Goal: Obtain resource: Obtain resource

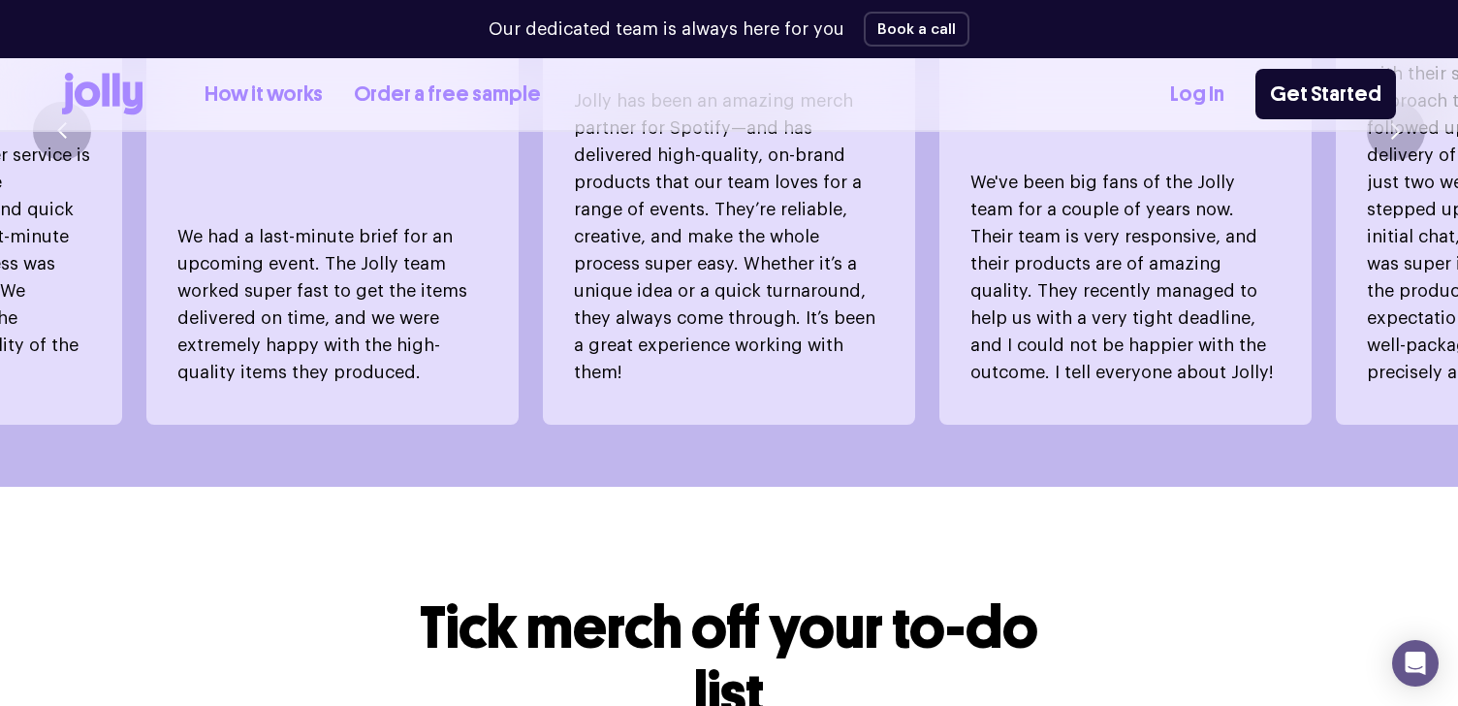
scroll to position [1419, 0]
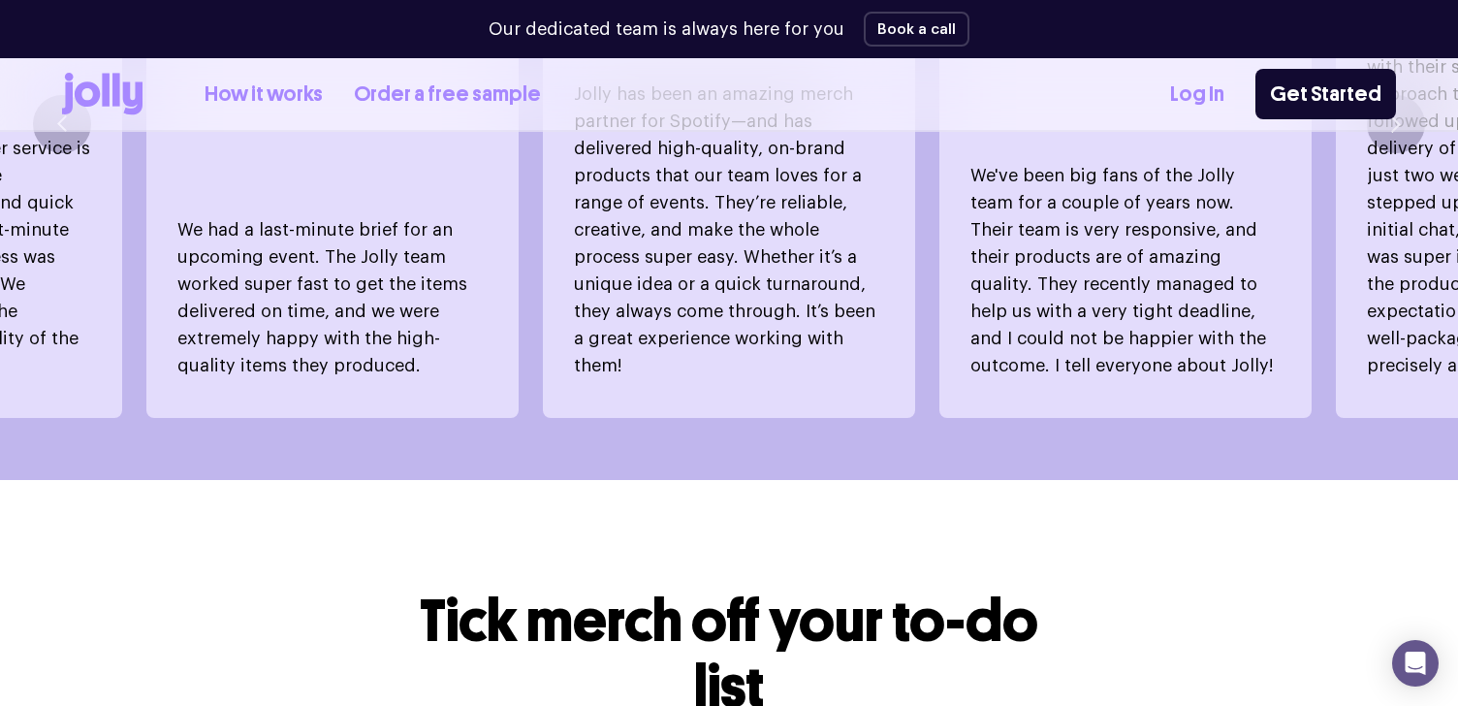
click at [278, 103] on link "How it works" at bounding box center [264, 95] width 118 height 32
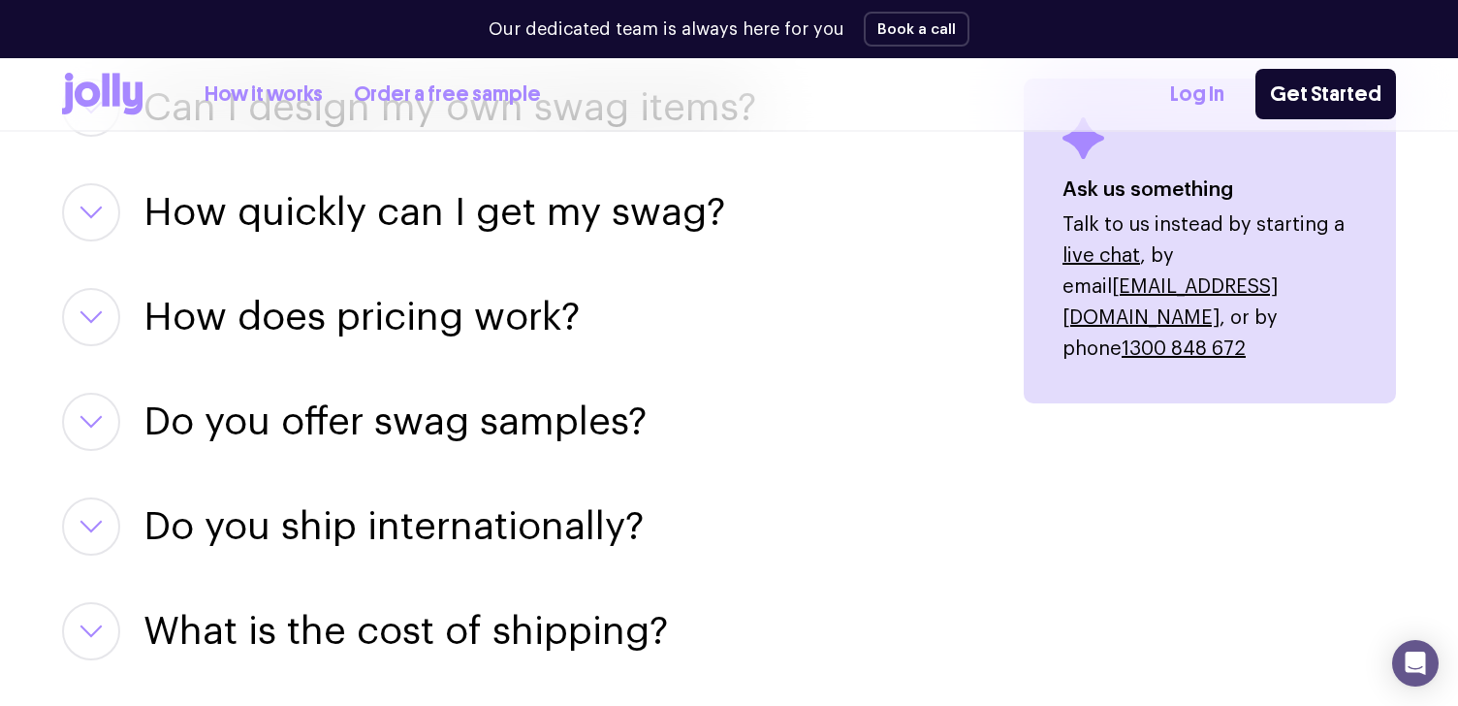
scroll to position [2591, 0]
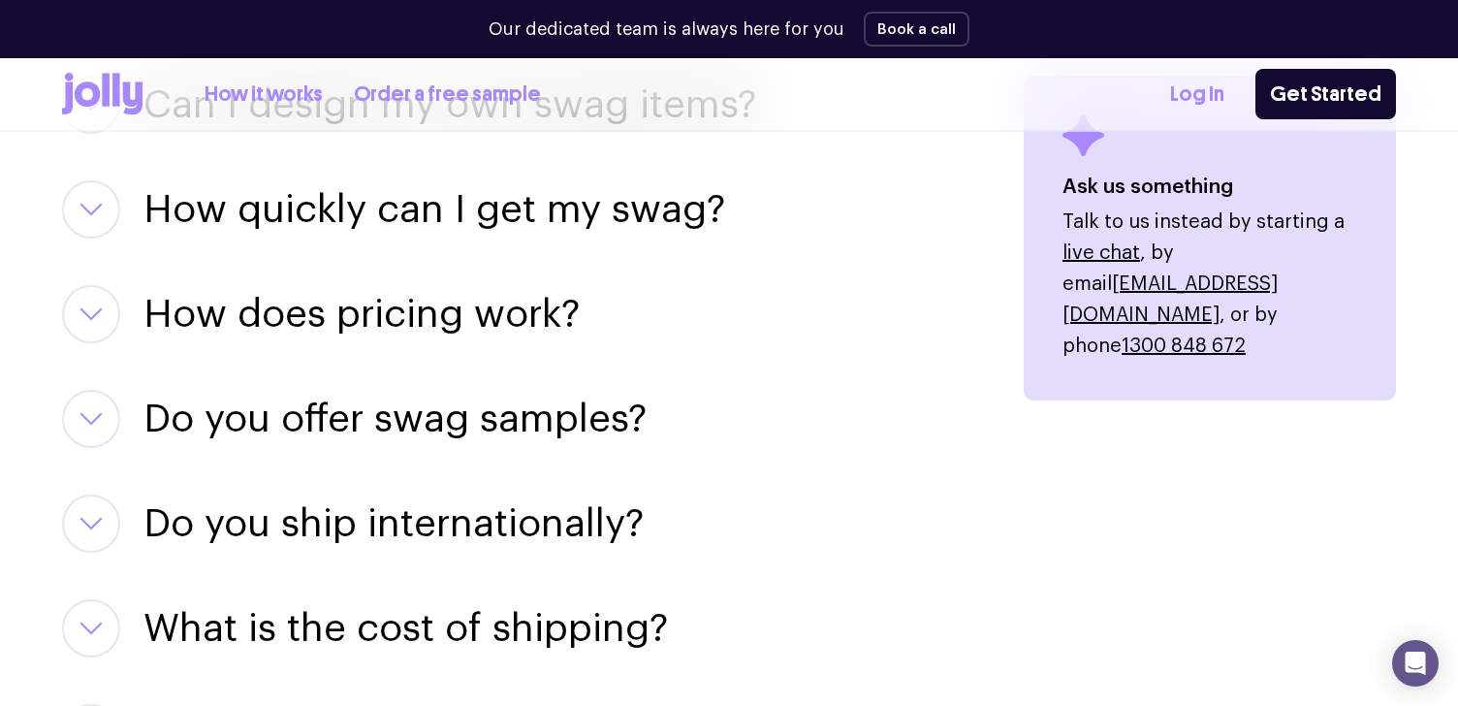
click at [119, 86] on icon at bounding box center [116, 89] width 8 height 33
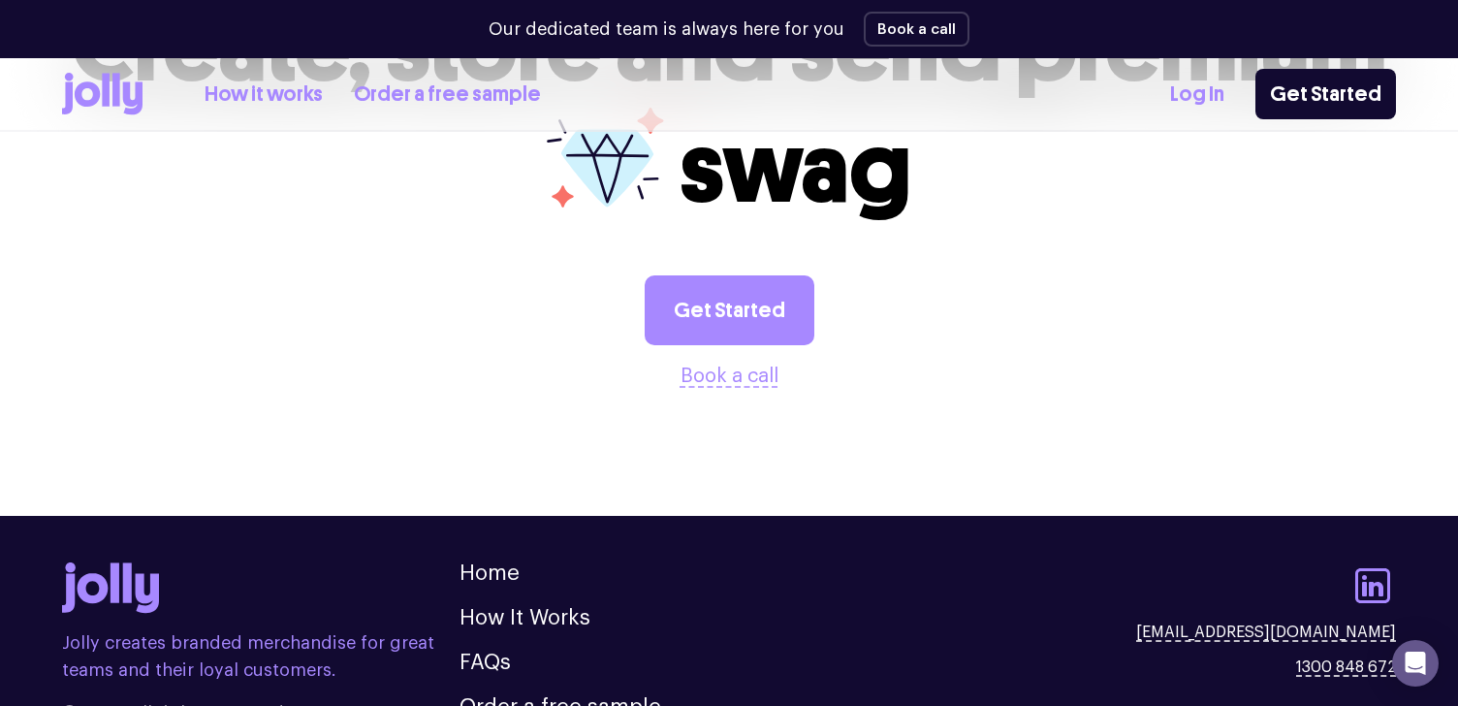
scroll to position [5428, 0]
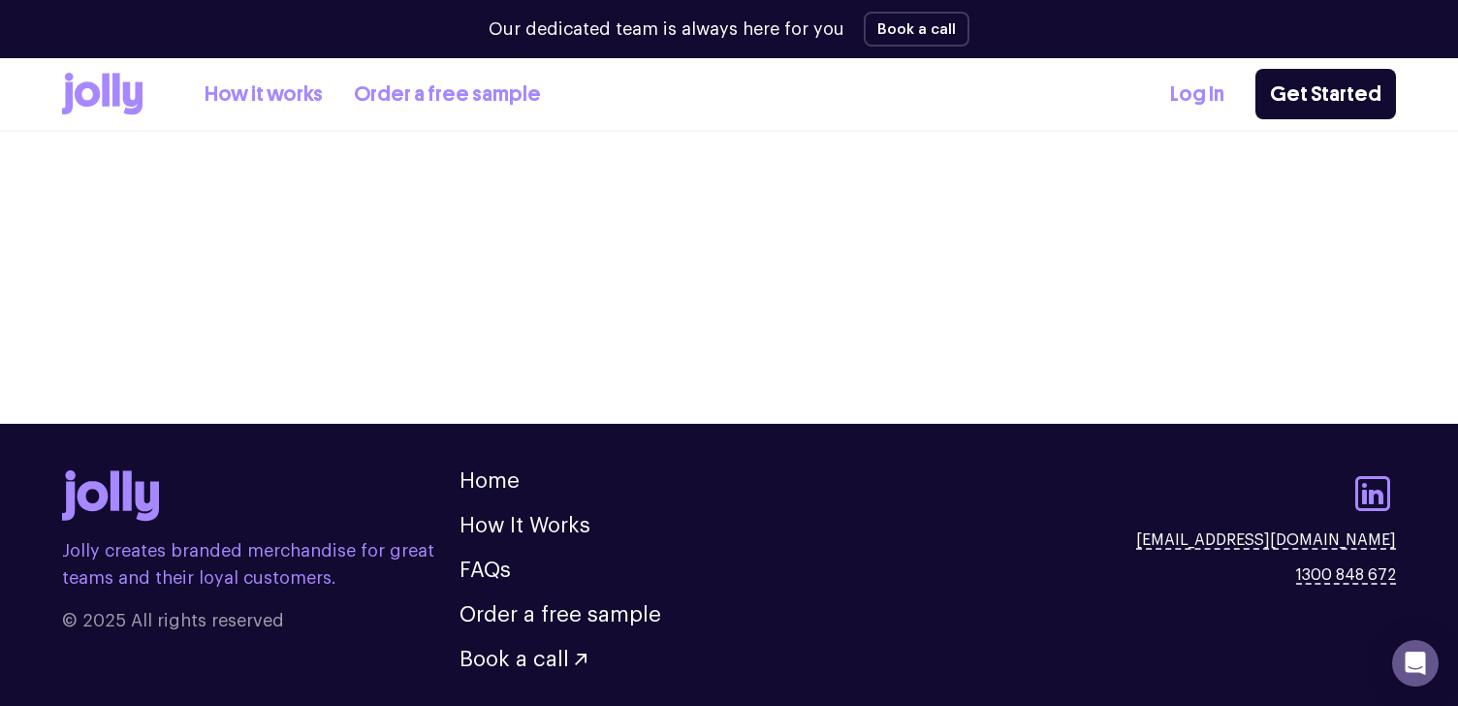
scroll to position [2591, 0]
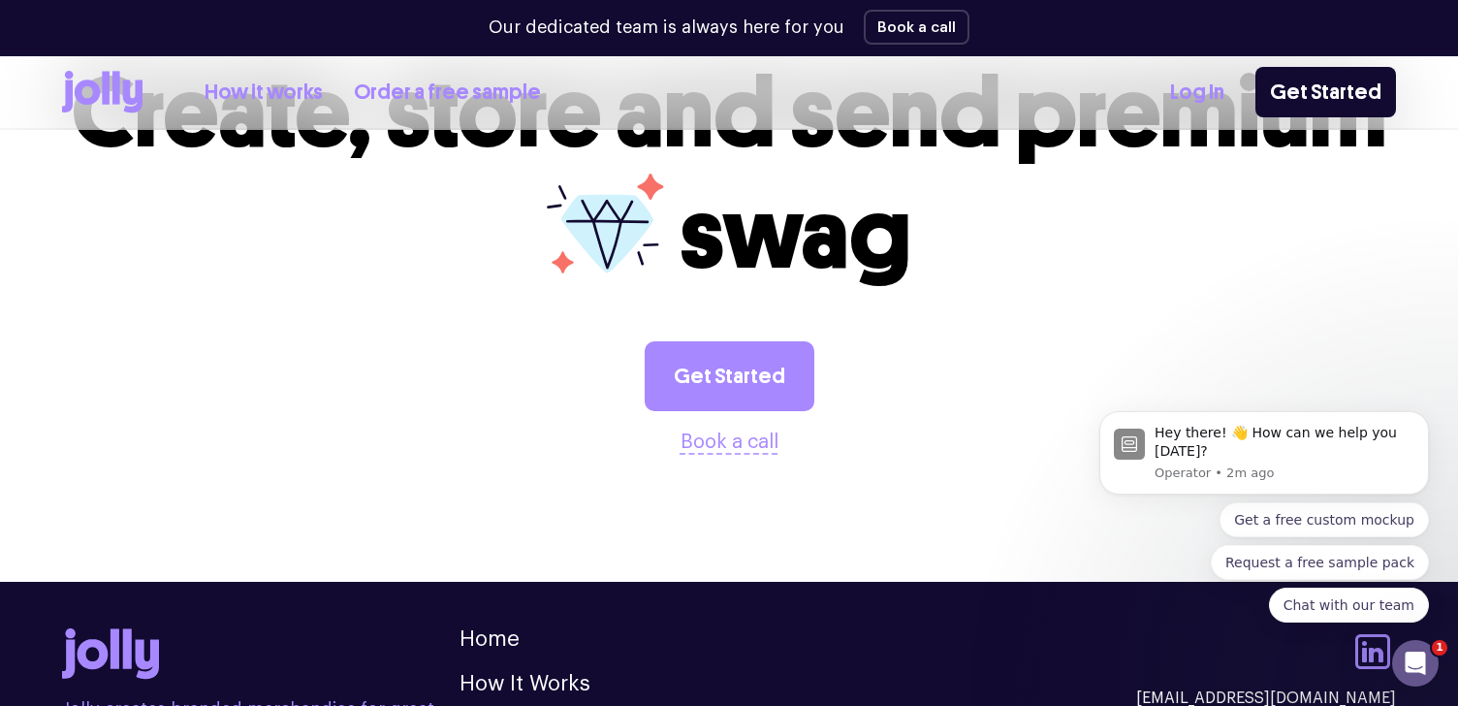
scroll to position [2108, 0]
